Goal: Task Accomplishment & Management: Manage account settings

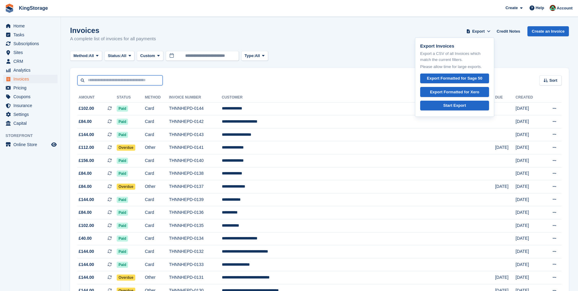
click at [95, 81] on input "text" at bounding box center [119, 80] width 85 height 10
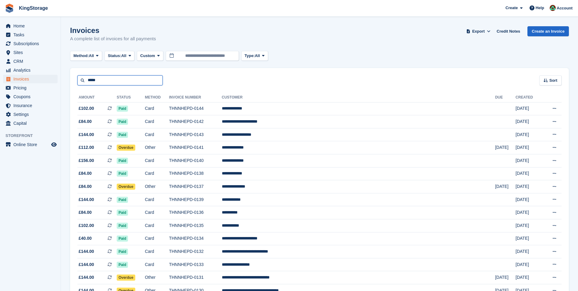
type input "*****"
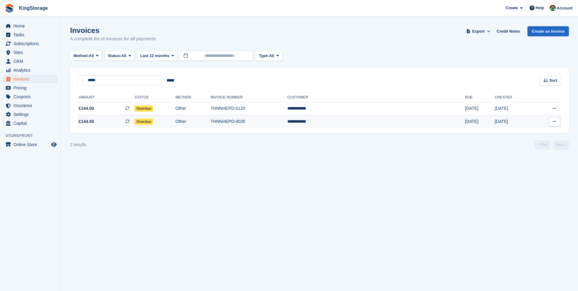
click at [105, 122] on span "£144.00 This is a recurring subscription invoice." at bounding box center [105, 121] width 57 height 6
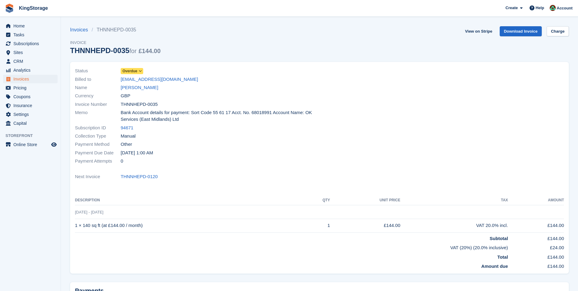
click at [137, 69] on span "Overdue" at bounding box center [129, 70] width 15 height 5
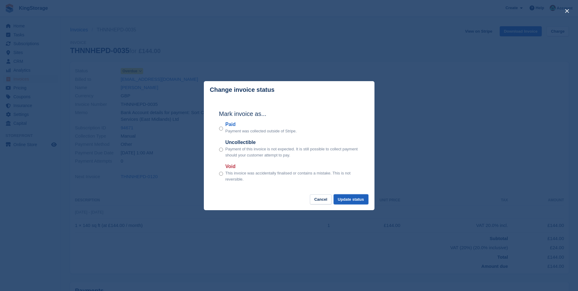
click at [347, 197] on button "Update status" at bounding box center [350, 199] width 35 height 10
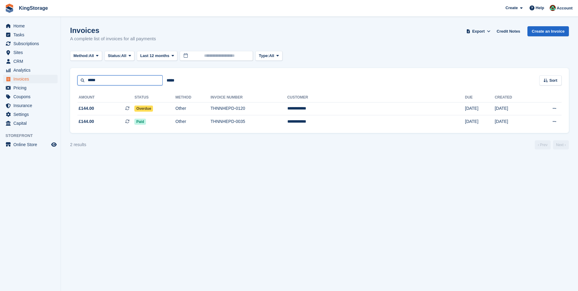
drag, startPoint x: 109, startPoint y: 81, endPoint x: 0, endPoint y: 69, distance: 110.0
click at [0, 72] on html "KingStorage Create Subscription Invoice Contact Deal Discount Page Help Chat Su…" at bounding box center [289, 145] width 578 height 291
type input "****"
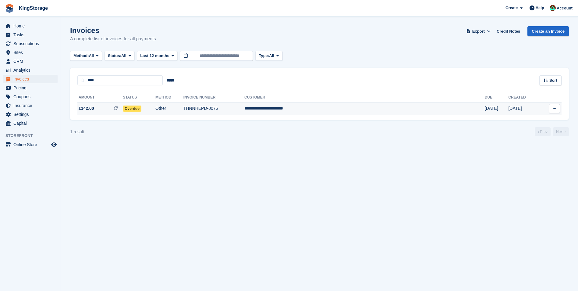
drag, startPoint x: 83, startPoint y: 107, endPoint x: 86, endPoint y: 103, distance: 5.2
click at [83, 107] on span "£142.00" at bounding box center [87, 108] width 16 height 6
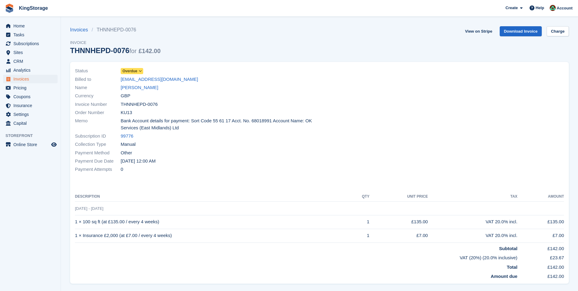
click at [135, 71] on span "Overdue" at bounding box center [129, 70] width 15 height 5
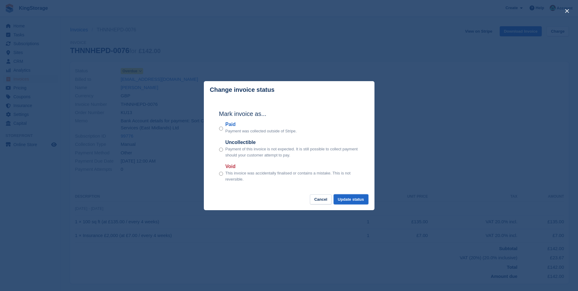
drag, startPoint x: 355, startPoint y: 196, endPoint x: 352, endPoint y: 193, distance: 4.3
click at [355, 196] on button "Update status" at bounding box center [350, 199] width 35 height 10
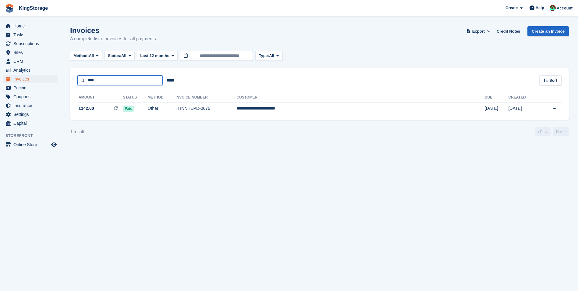
drag, startPoint x: 123, startPoint y: 79, endPoint x: -1, endPoint y: 76, distance: 124.6
click at [0, 76] on html "KingStorage Create Subscription Invoice Contact Deal Discount Page Help Chat Su…" at bounding box center [289, 145] width 578 height 291
type input "******"
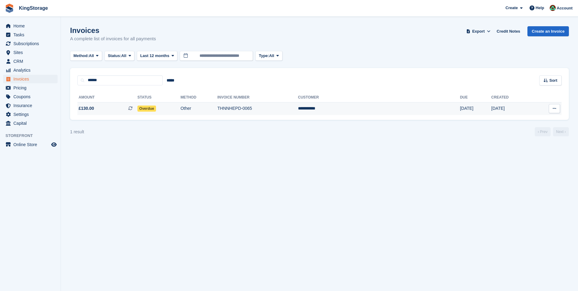
click at [272, 109] on td "THNNHEPD-0065" at bounding box center [257, 108] width 81 height 13
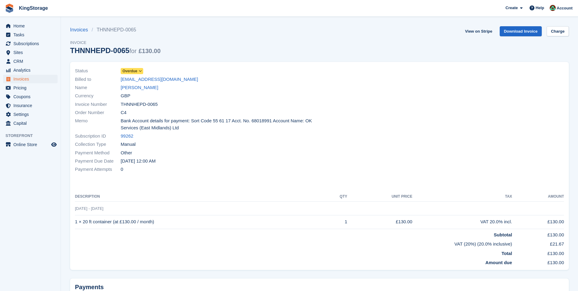
click at [134, 71] on span "Overdue" at bounding box center [129, 70] width 15 height 5
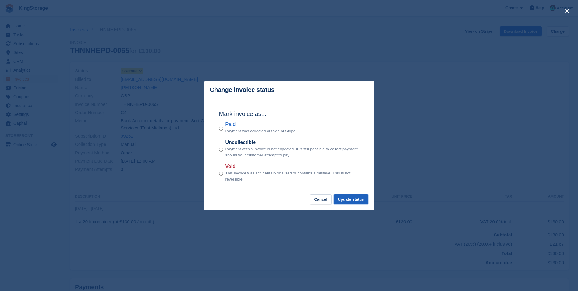
click at [344, 200] on button "Update status" at bounding box center [350, 199] width 35 height 10
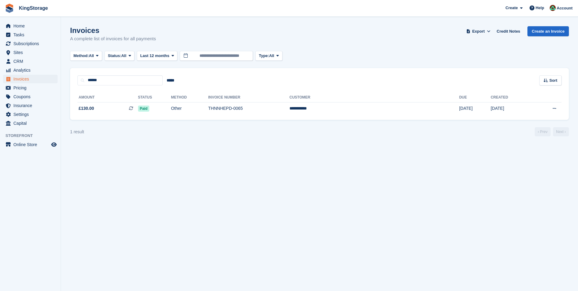
drag, startPoint x: 118, startPoint y: 75, endPoint x: 70, endPoint y: 83, distance: 48.8
click at [70, 83] on section "Invoices A complete list of invoices for all payments Export Export Invoices Ex…" at bounding box center [319, 145] width 517 height 291
drag, startPoint x: 114, startPoint y: 78, endPoint x: -1, endPoint y: 78, distance: 115.4
click at [0, 78] on html "KingStorage Create Subscription Invoice Contact Deal Discount Page Help Chat Su…" at bounding box center [289, 145] width 578 height 291
type input "******"
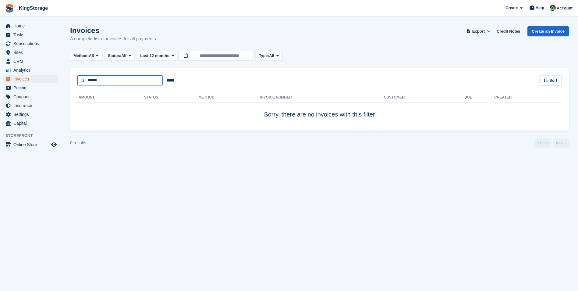
drag, startPoint x: 108, startPoint y: 79, endPoint x: -1, endPoint y: 51, distance: 112.6
click at [0, 51] on html "KingStorage Create Subscription Invoice Contact Deal Discount Page Help Chat Su…" at bounding box center [289, 145] width 578 height 291
type input "******"
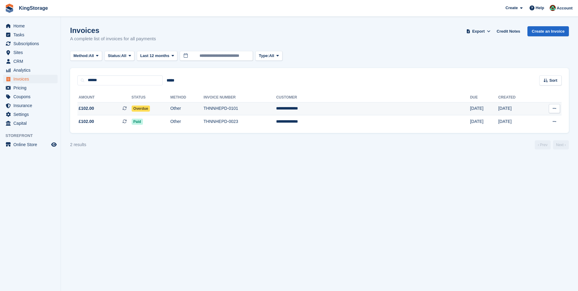
click at [256, 107] on td "THNNHEPD-0101" at bounding box center [239, 108] width 72 height 13
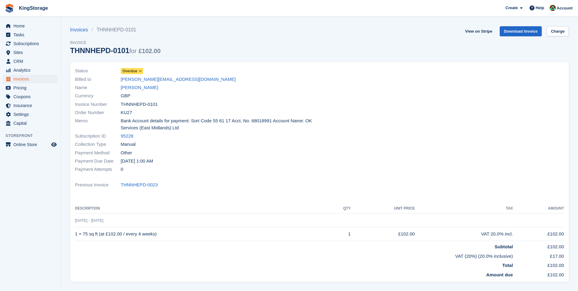
click at [128, 69] on span "Overdue" at bounding box center [129, 70] width 15 height 5
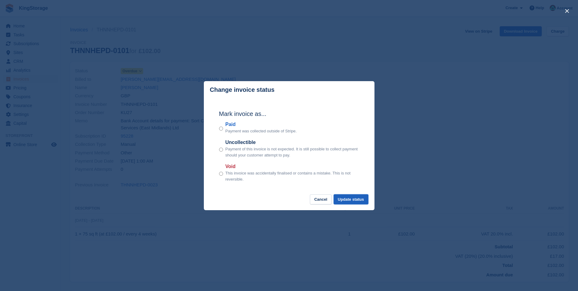
click at [346, 200] on button "Update status" at bounding box center [350, 199] width 35 height 10
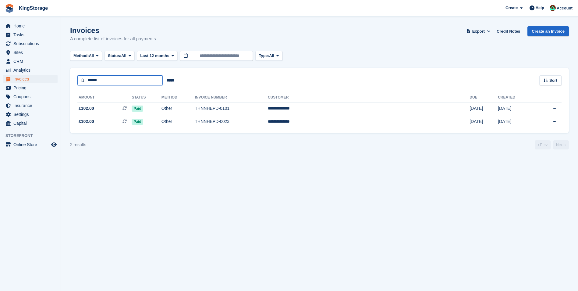
drag, startPoint x: 124, startPoint y: 80, endPoint x: -1, endPoint y: 77, distance: 125.2
click at [0, 77] on html "KingStorage Create Subscription Invoice Contact Deal Discount Page Help Chat Su…" at bounding box center [289, 145] width 578 height 291
type input "****"
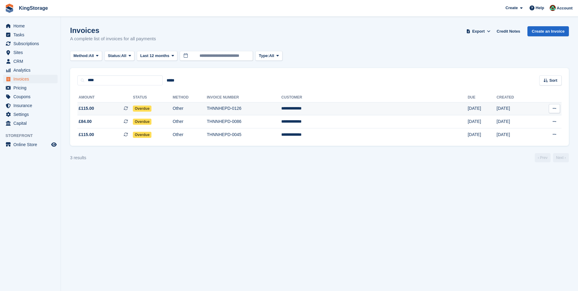
click at [256, 108] on td "THNNHEPD-0126" at bounding box center [244, 108] width 75 height 13
click at [281, 135] on td "THNNHEPD-0045" at bounding box center [244, 134] width 75 height 13
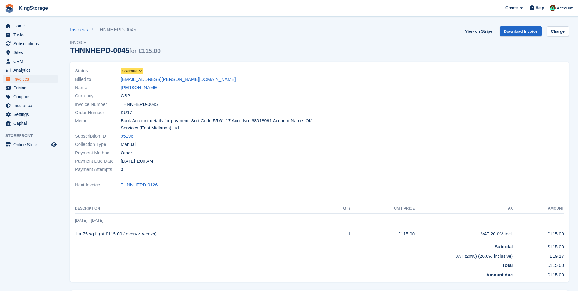
click at [128, 66] on div "Status Overdue Billed to [EMAIL_ADDRESS][PERSON_NAME][DOMAIN_NAME] Name [PERSON…" at bounding box center [195, 120] width 248 height 114
click at [132, 71] on span "Overdue" at bounding box center [129, 70] width 15 height 5
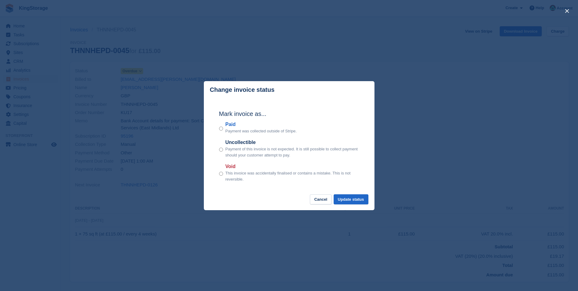
click at [141, 70] on div "close" at bounding box center [289, 145] width 578 height 291
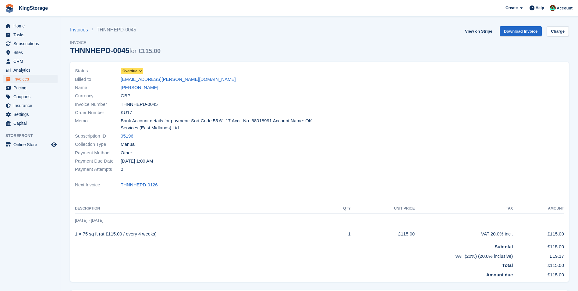
click at [138, 71] on span at bounding box center [140, 71] width 5 height 5
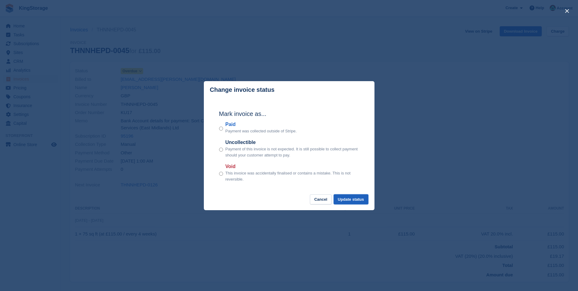
click at [354, 200] on button "Update status" at bounding box center [350, 199] width 35 height 10
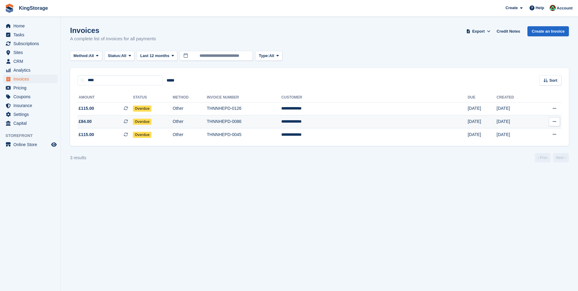
click at [207, 123] on td "Other" at bounding box center [190, 121] width 34 height 13
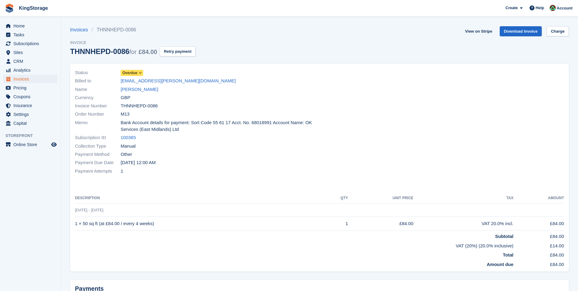
click at [137, 73] on span "Overdue" at bounding box center [129, 72] width 15 height 5
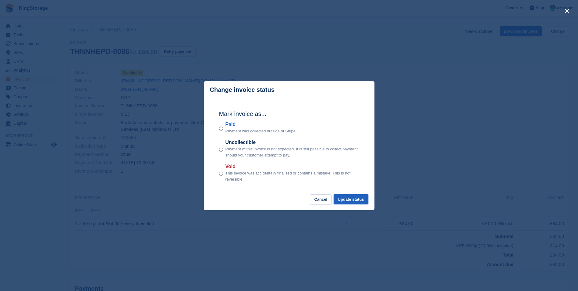
click at [353, 201] on button "Update status" at bounding box center [350, 199] width 35 height 10
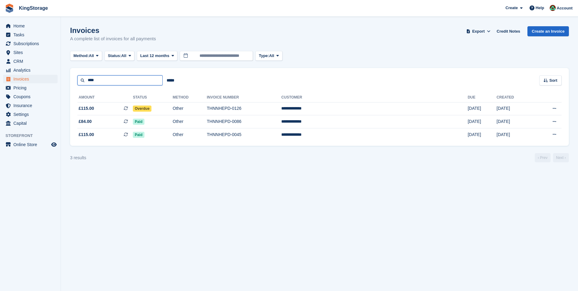
drag, startPoint x: 110, startPoint y: 81, endPoint x: 0, endPoint y: 60, distance: 111.5
click at [0, 64] on html "KingStorage Create Subscription Invoice Contact Deal Discount Page Help Chat Su…" at bounding box center [289, 145] width 578 height 291
type input "****"
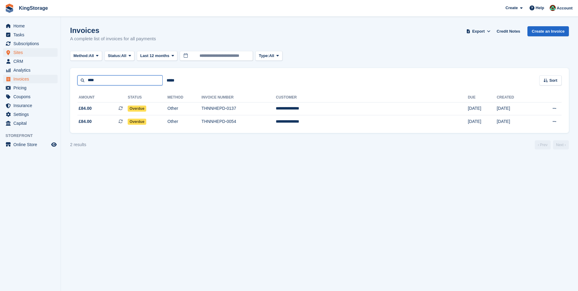
drag, startPoint x: 103, startPoint y: 81, endPoint x: 36, endPoint y: 52, distance: 72.5
click at [53, 68] on div "Home Tasks Subscriptions Subscriptions Subscriptions Contracts Price increases …" at bounding box center [289, 145] width 578 height 291
type input "******"
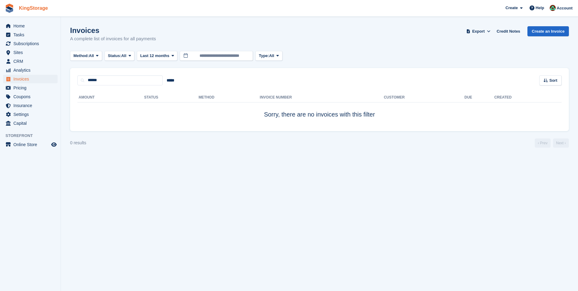
click at [42, 7] on link "KingStorage" at bounding box center [33, 8] width 34 height 10
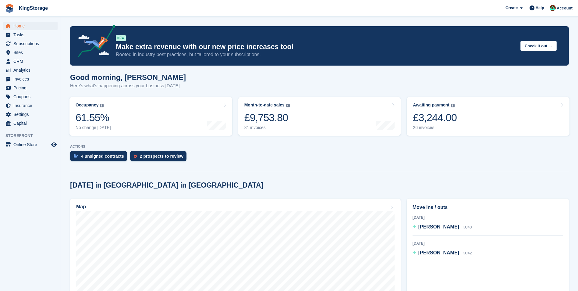
click at [116, 11] on span "KingStorage Create Subscription Invoice Contact Deal Discount Page Help Chat Su…" at bounding box center [289, 8] width 578 height 16
drag, startPoint x: 567, startPoint y: 7, endPoint x: 562, endPoint y: 16, distance: 10.5
click at [566, 7] on span "Account" at bounding box center [564, 8] width 16 height 6
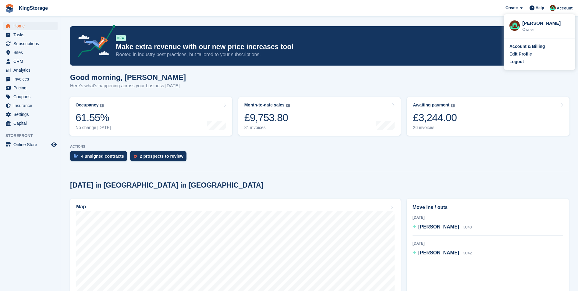
click at [524, 64] on div "Logout" at bounding box center [539, 61] width 60 height 6
